Goal: Use online tool/utility: Utilize a website feature to perform a specific function

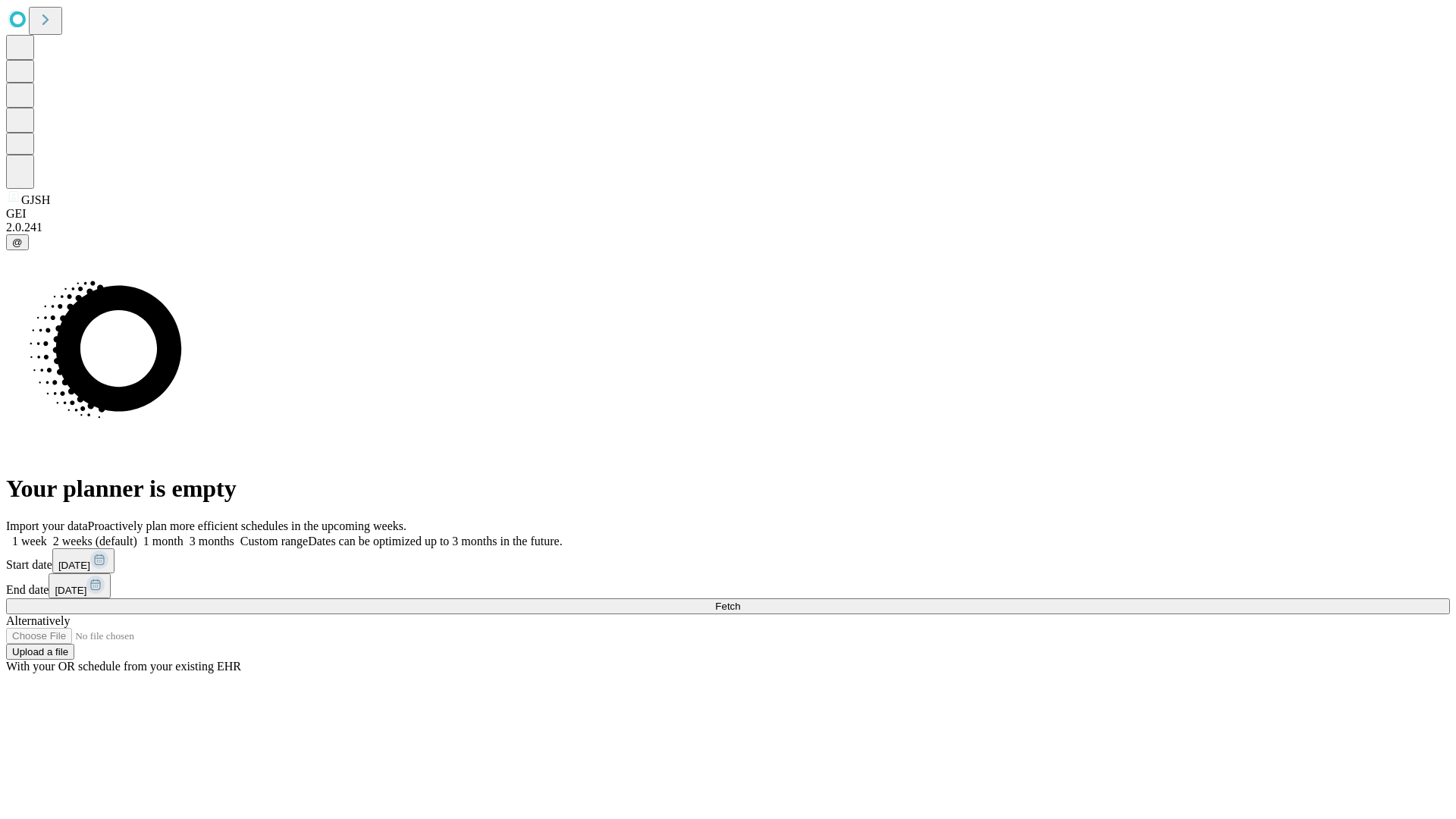
click at [740, 601] on span "Fetch" at bounding box center [727, 607] width 25 height 12
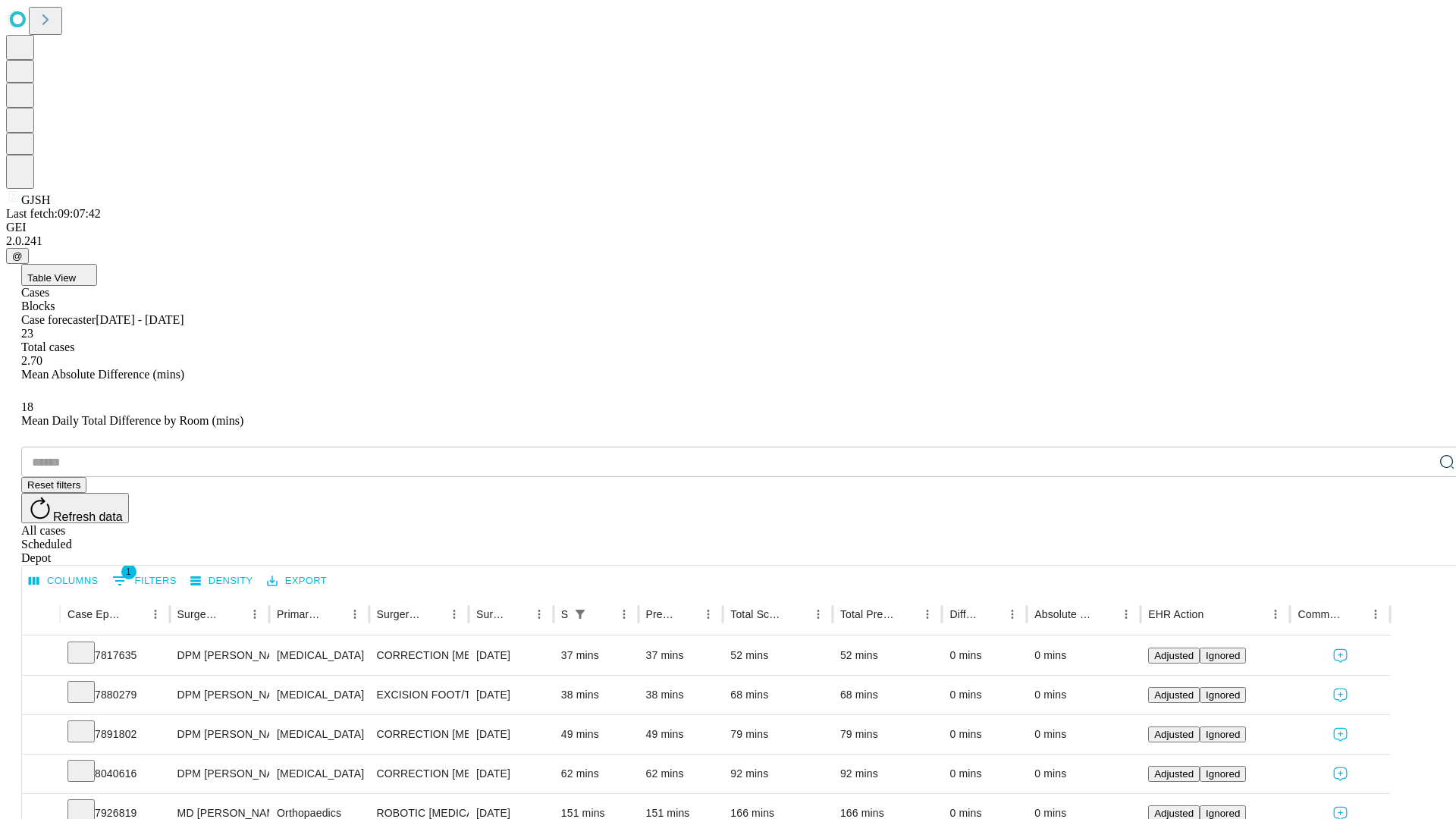
click at [76, 273] on span "Table View" at bounding box center [51, 279] width 48 height 12
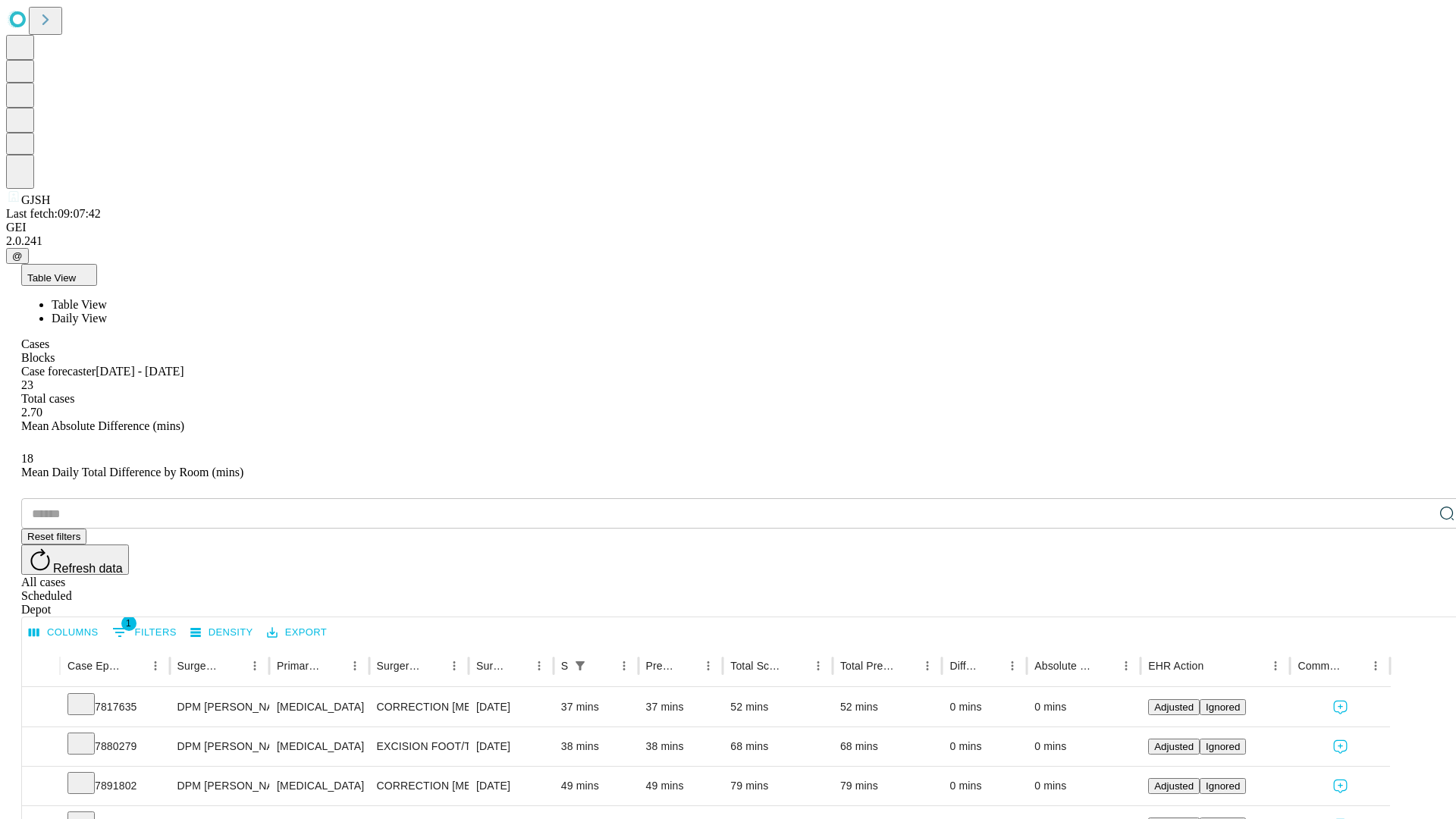
click at [107, 312] on span "Daily View" at bounding box center [79, 318] width 55 height 13
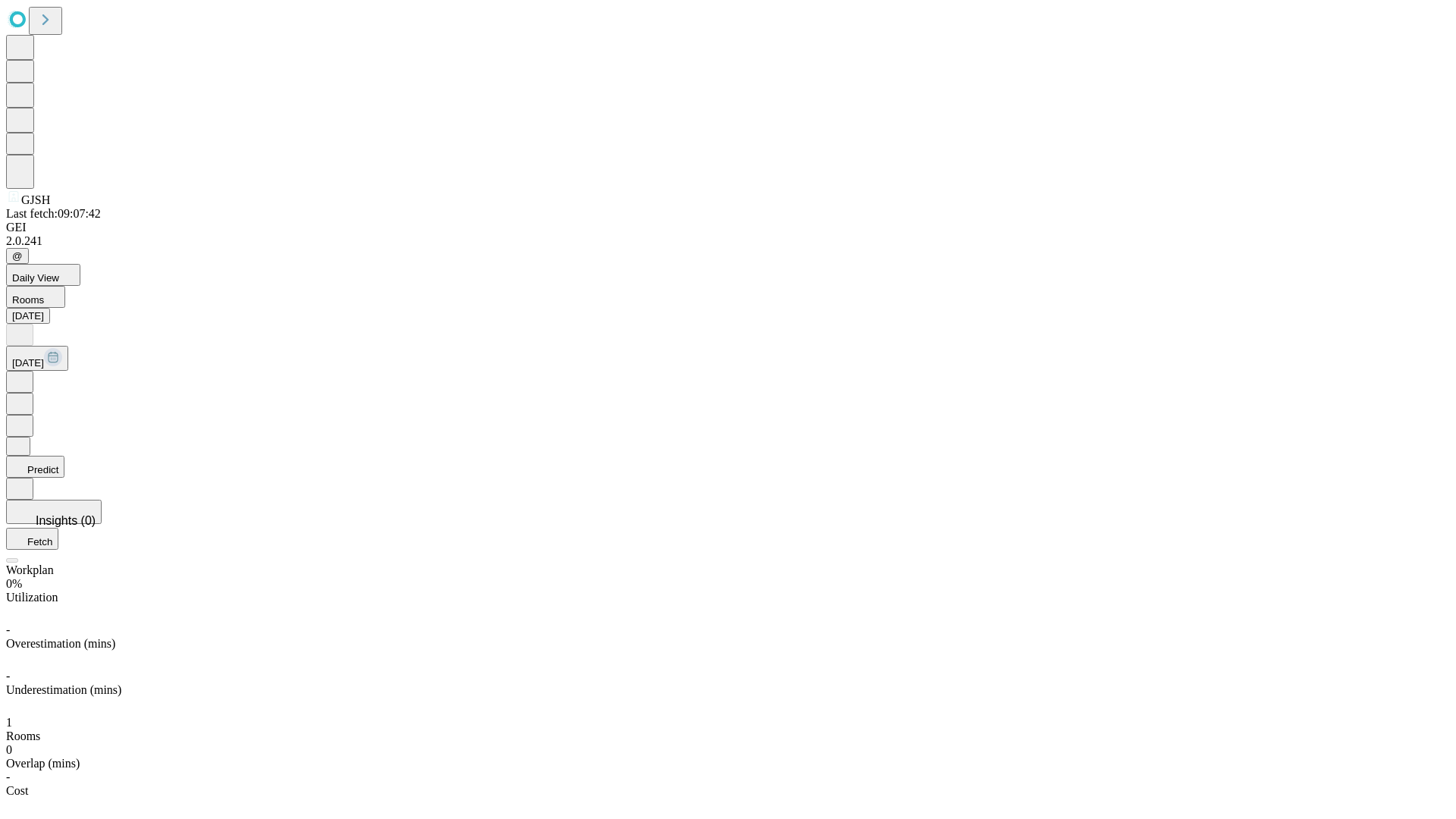
click at [64, 455] on button "Predict" at bounding box center [35, 466] width 58 height 22
